Goal: Transaction & Acquisition: Book appointment/travel/reservation

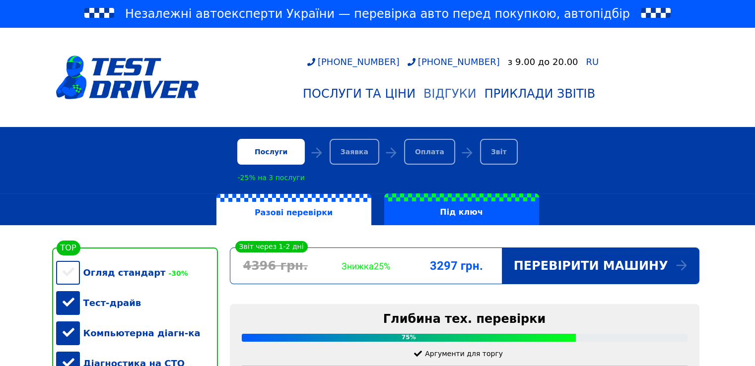
click at [448, 91] on div "Відгуки" at bounding box center [449, 94] width 53 height 14
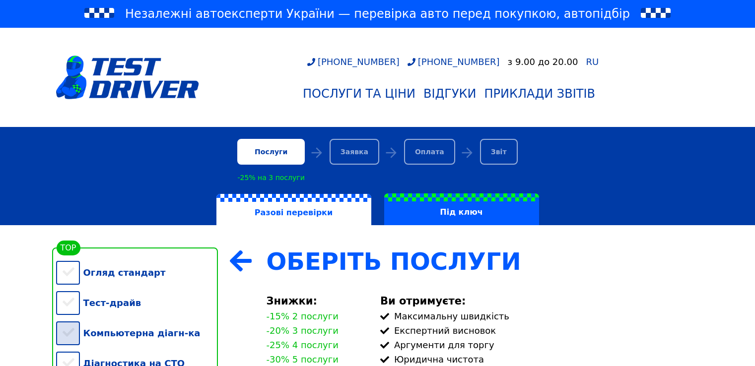
scroll to position [99, 0]
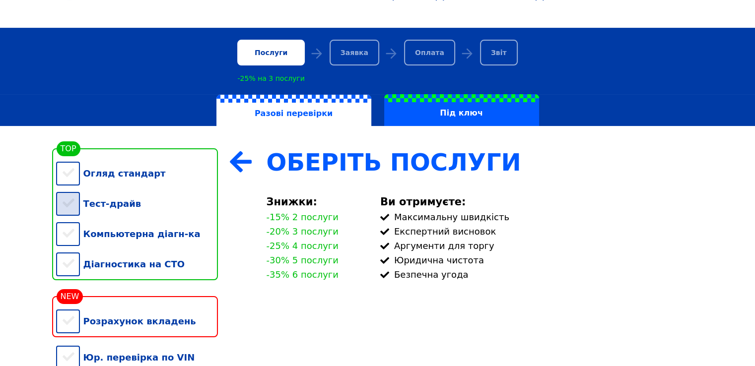
click at [68, 205] on div "Тест-драйв" at bounding box center [137, 204] width 162 height 30
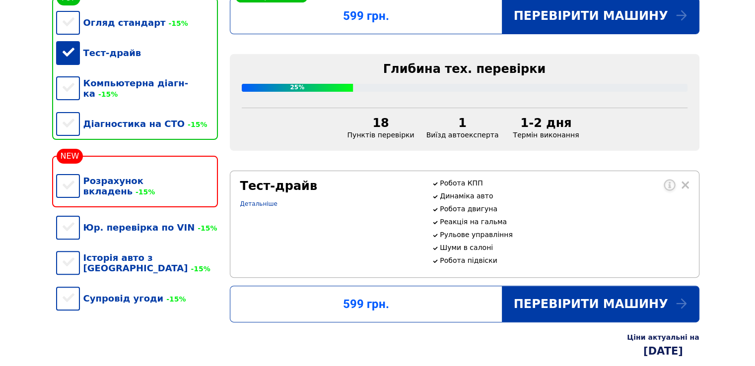
scroll to position [248, 0]
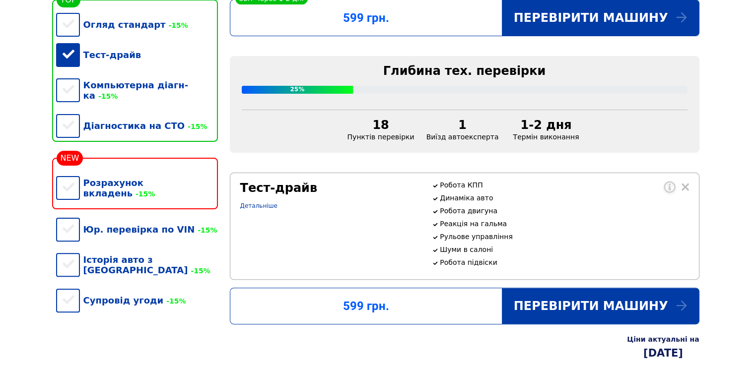
click at [65, 53] on div "Тест-драйв" at bounding box center [137, 55] width 162 height 30
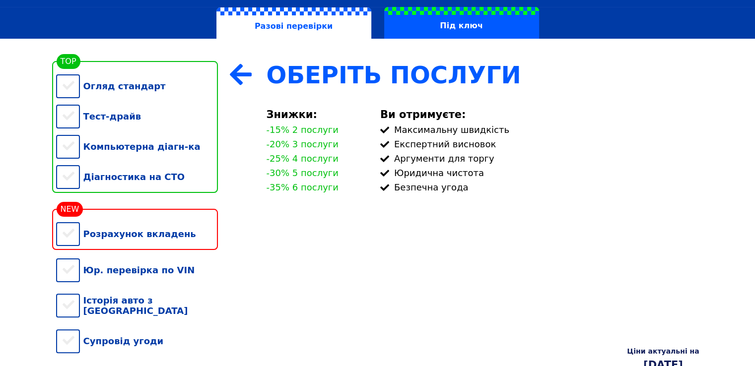
click at [68, 33] on div "Разові перевірки Під ключ" at bounding box center [377, 23] width 755 height 32
click at [63, 90] on div "Огляд стандарт" at bounding box center [137, 86] width 162 height 30
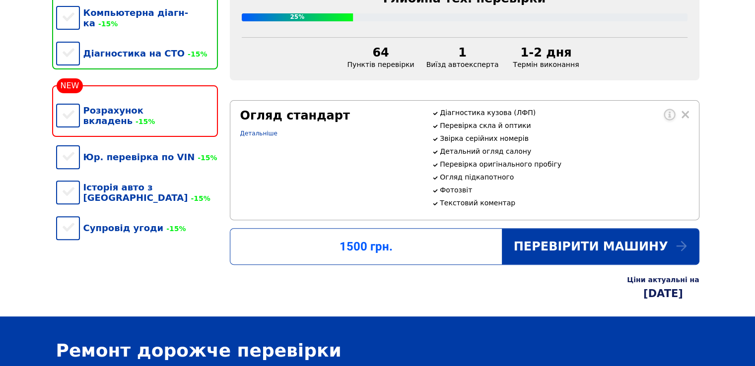
scroll to position [411, 0]
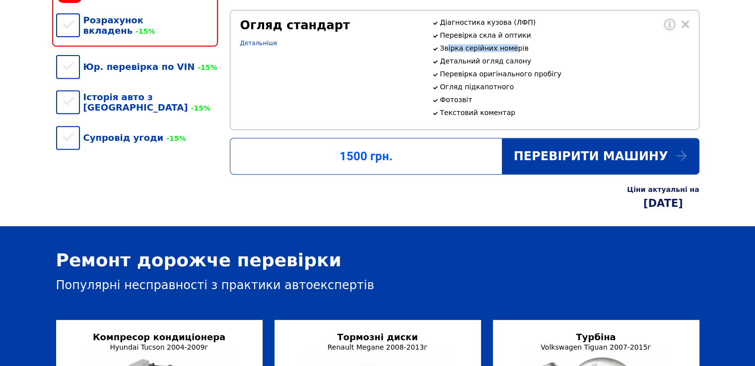
drag, startPoint x: 451, startPoint y: 59, endPoint x: 512, endPoint y: 60, distance: 60.5
click at [512, 52] on p "Звірка серійних номерів" at bounding box center [564, 48] width 249 height 8
drag, startPoint x: 447, startPoint y: 71, endPoint x: 516, endPoint y: 64, distance: 69.9
click at [516, 64] on div "Діагностика кузова (ЛФП) Перевірка скла й оптики Звірка серійних номерів Деталь…" at bounding box center [560, 67] width 256 height 98
drag, startPoint x: 464, startPoint y: 79, endPoint x: 473, endPoint y: 81, distance: 9.1
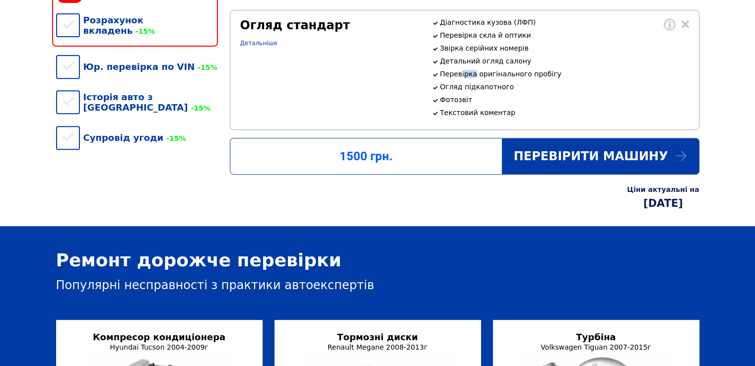
click at [473, 81] on div "Діагностика кузова (ЛФП) Перевірка скла й оптики Звірка серійних номерів Деталь…" at bounding box center [560, 67] width 256 height 98
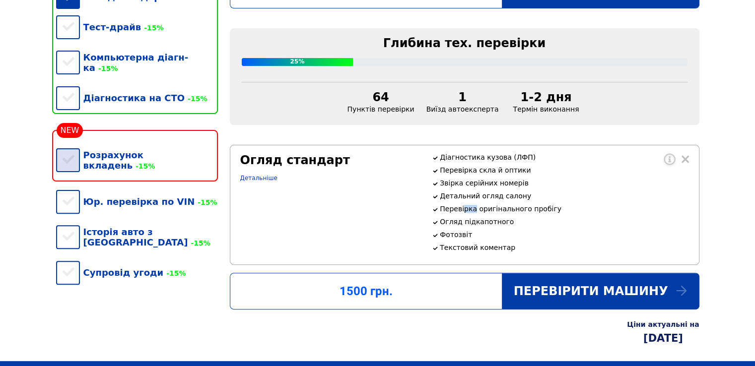
scroll to position [262, 0]
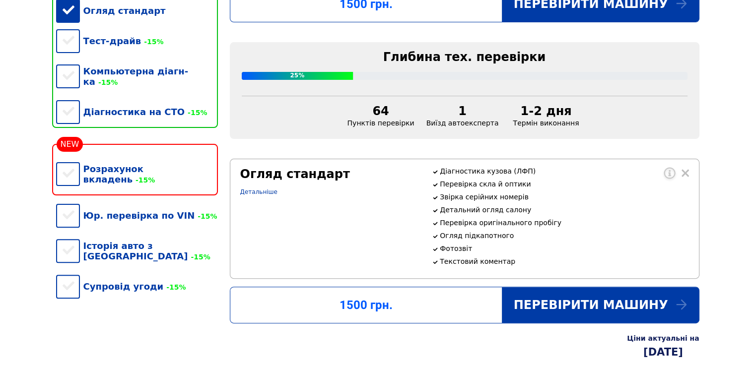
click at [69, 14] on div "Огляд стандарт" at bounding box center [137, 11] width 162 height 30
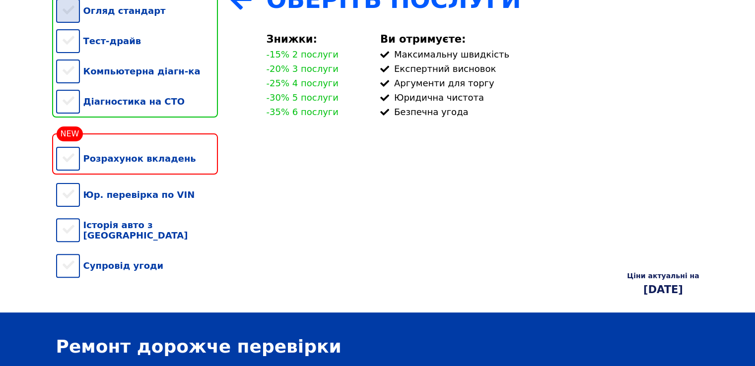
scroll to position [187, 0]
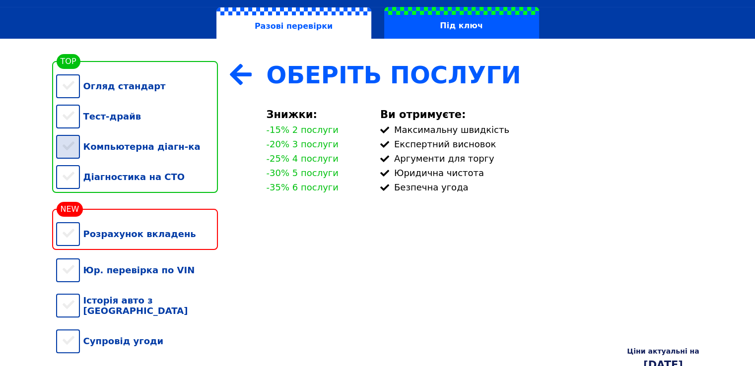
click at [71, 156] on div "Компьютерна діагн-ка" at bounding box center [137, 146] width 162 height 30
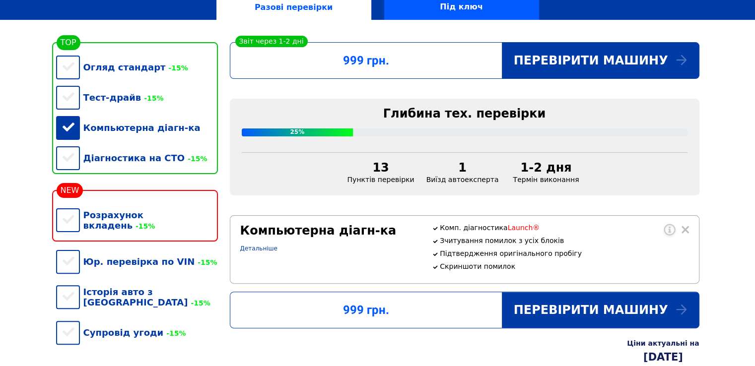
click at [66, 136] on div "Компьютерна діагн-ка" at bounding box center [137, 128] width 162 height 30
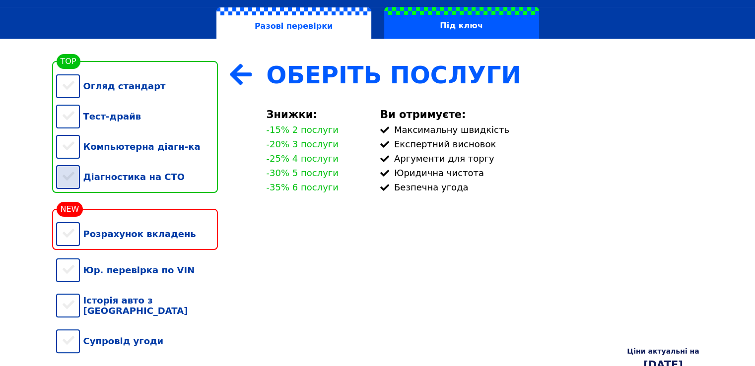
click at [63, 167] on div "Огляд стандарт Тест-драйв Компьютерна діагн-ка Діагностика на СТО" at bounding box center [137, 127] width 162 height 132
click at [71, 183] on div "Діагностика на СТО" at bounding box center [137, 177] width 162 height 30
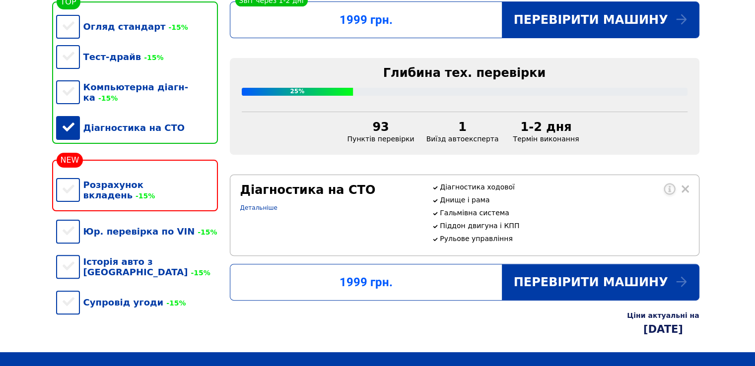
scroll to position [269, 0]
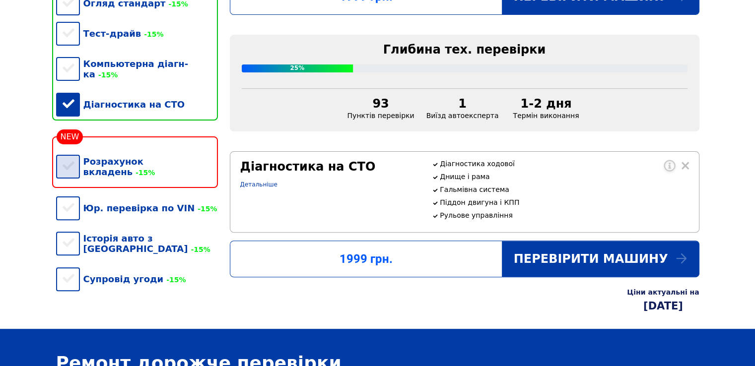
click at [69, 167] on div "Розрахунок вкладень -15%" at bounding box center [137, 166] width 162 height 41
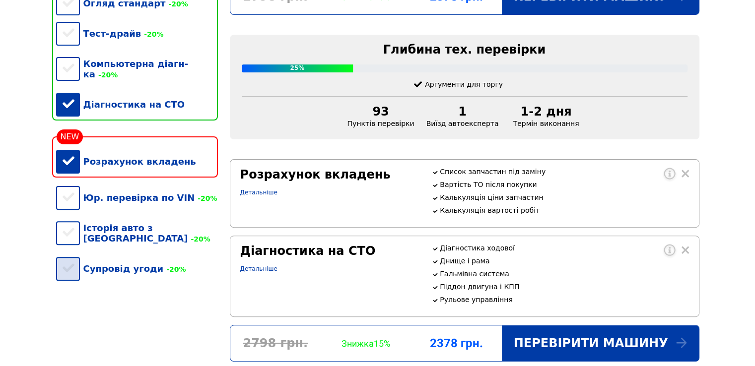
scroll to position [359, 0]
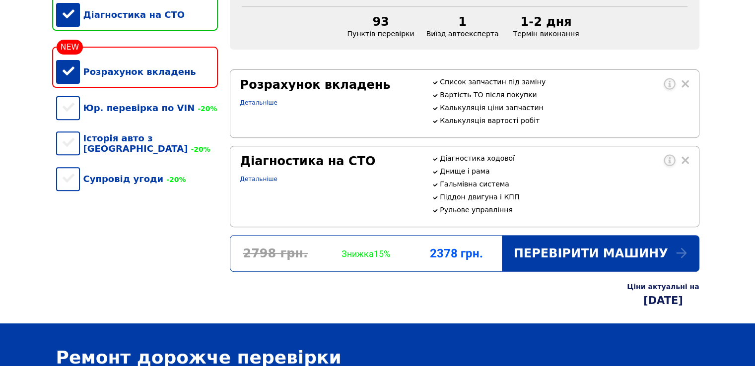
click at [58, 68] on div "Розрахунок вкладень" at bounding box center [137, 72] width 162 height 30
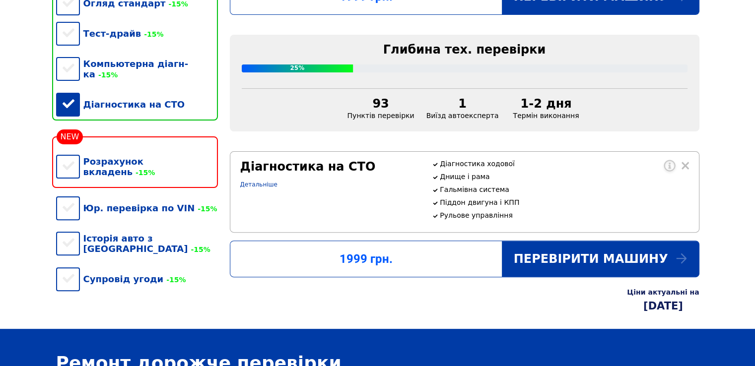
click at [72, 99] on div "Діагностика на СТО" at bounding box center [137, 104] width 162 height 30
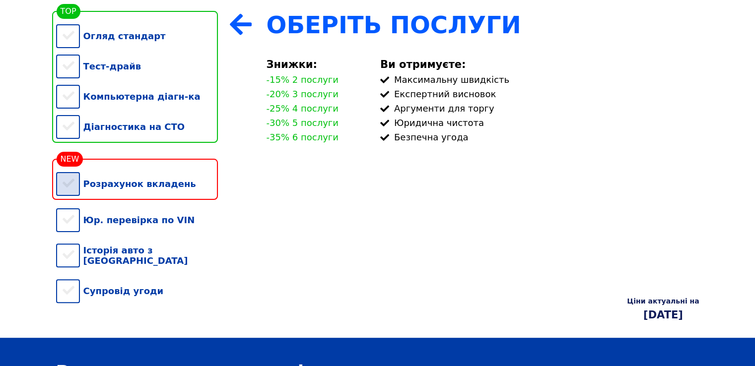
click at [71, 194] on div "Розрахунок вкладень" at bounding box center [137, 184] width 162 height 30
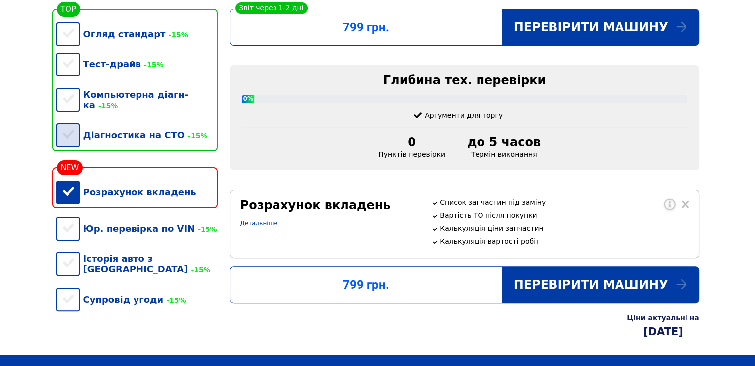
scroll to position [215, 0]
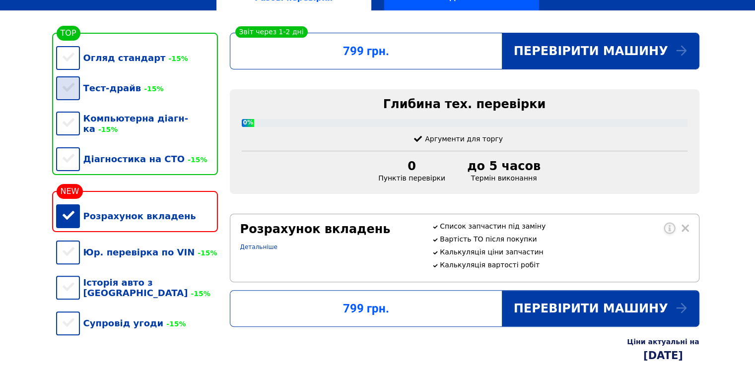
click at [61, 92] on div "Тест-драйв -15%" at bounding box center [137, 88] width 162 height 30
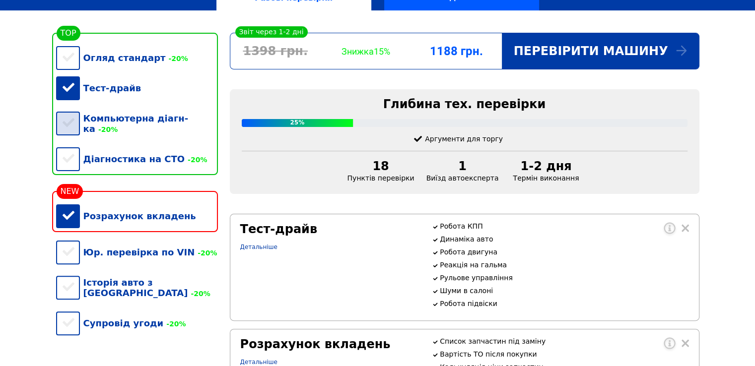
click at [67, 124] on div "Компьютерна діагн-ка -20%" at bounding box center [137, 123] width 162 height 41
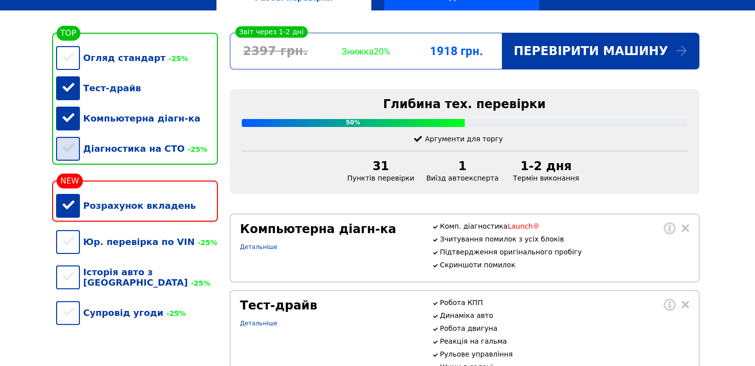
click at [69, 164] on div "Діагностика на СТО -25%" at bounding box center [137, 148] width 162 height 30
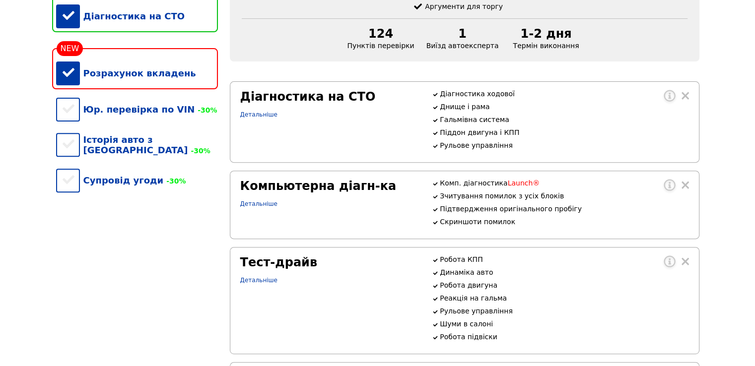
scroll to position [99, 0]
